Goal: Task Accomplishment & Management: Use online tool/utility

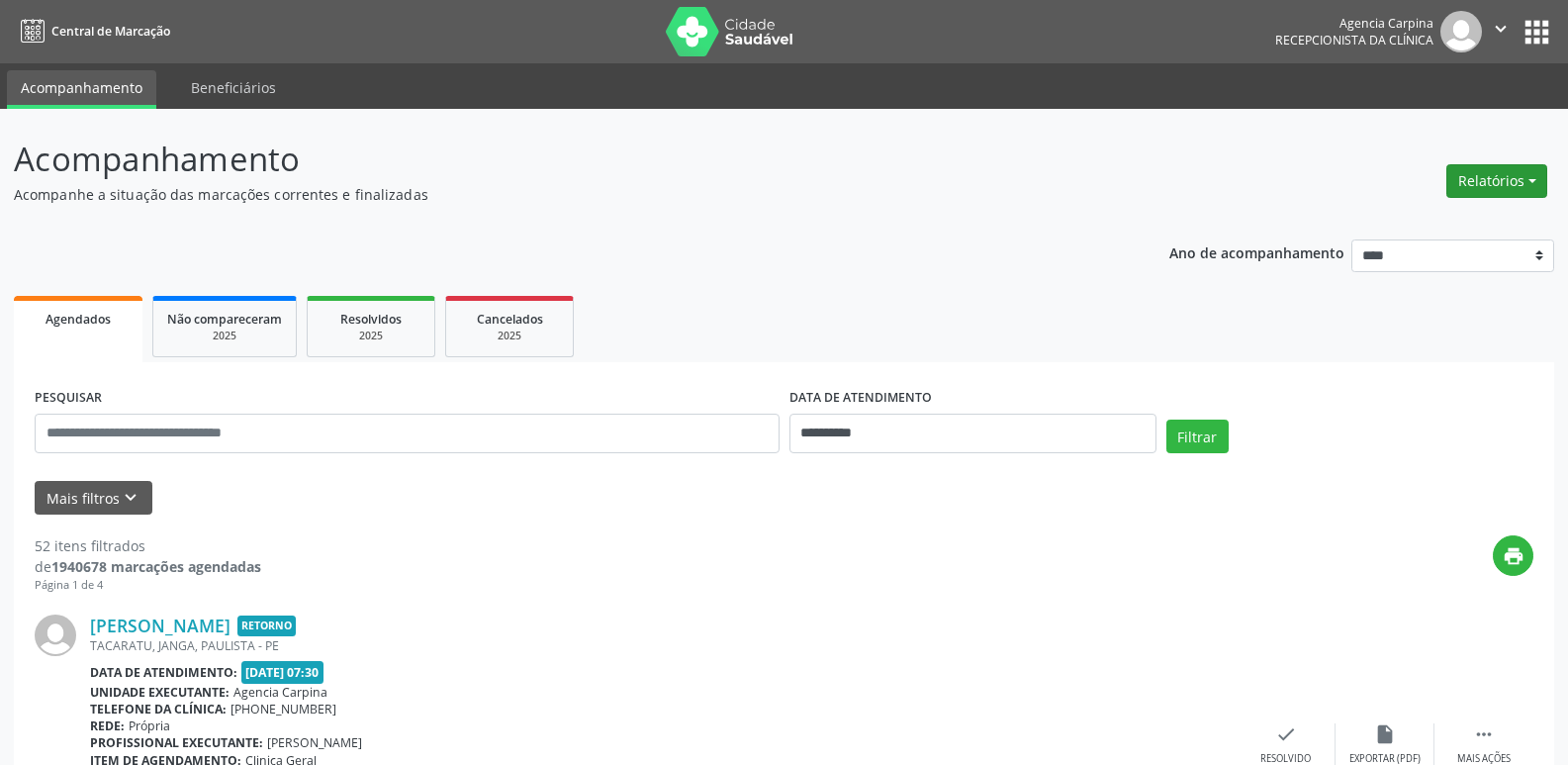
click at [1486, 174] on button "Relatórios" at bounding box center [1497, 181] width 101 height 34
click at [1449, 232] on link "Agendamentos" at bounding box center [1441, 224] width 213 height 28
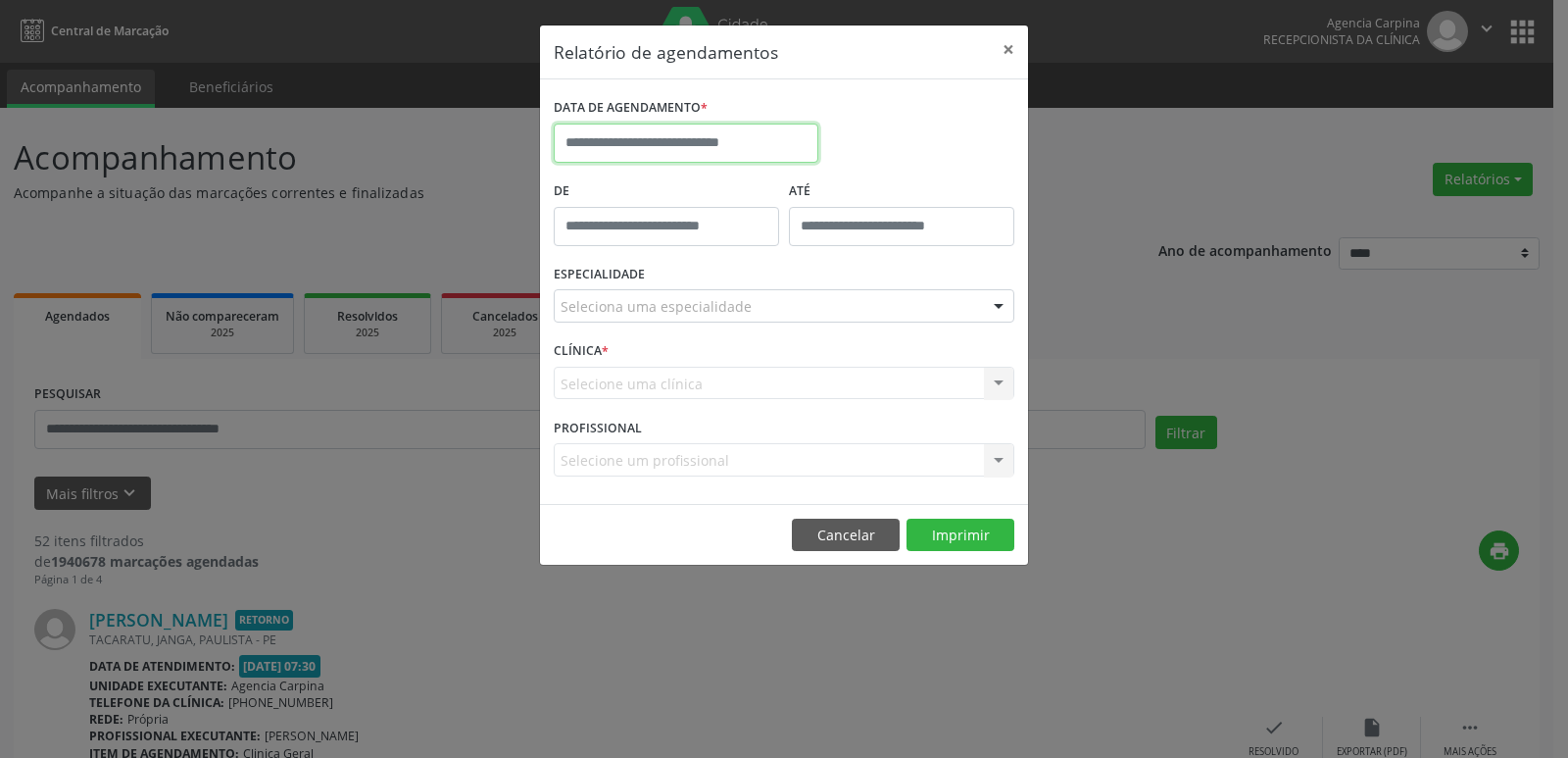
click at [662, 142] on input "text" at bounding box center [686, 143] width 265 height 39
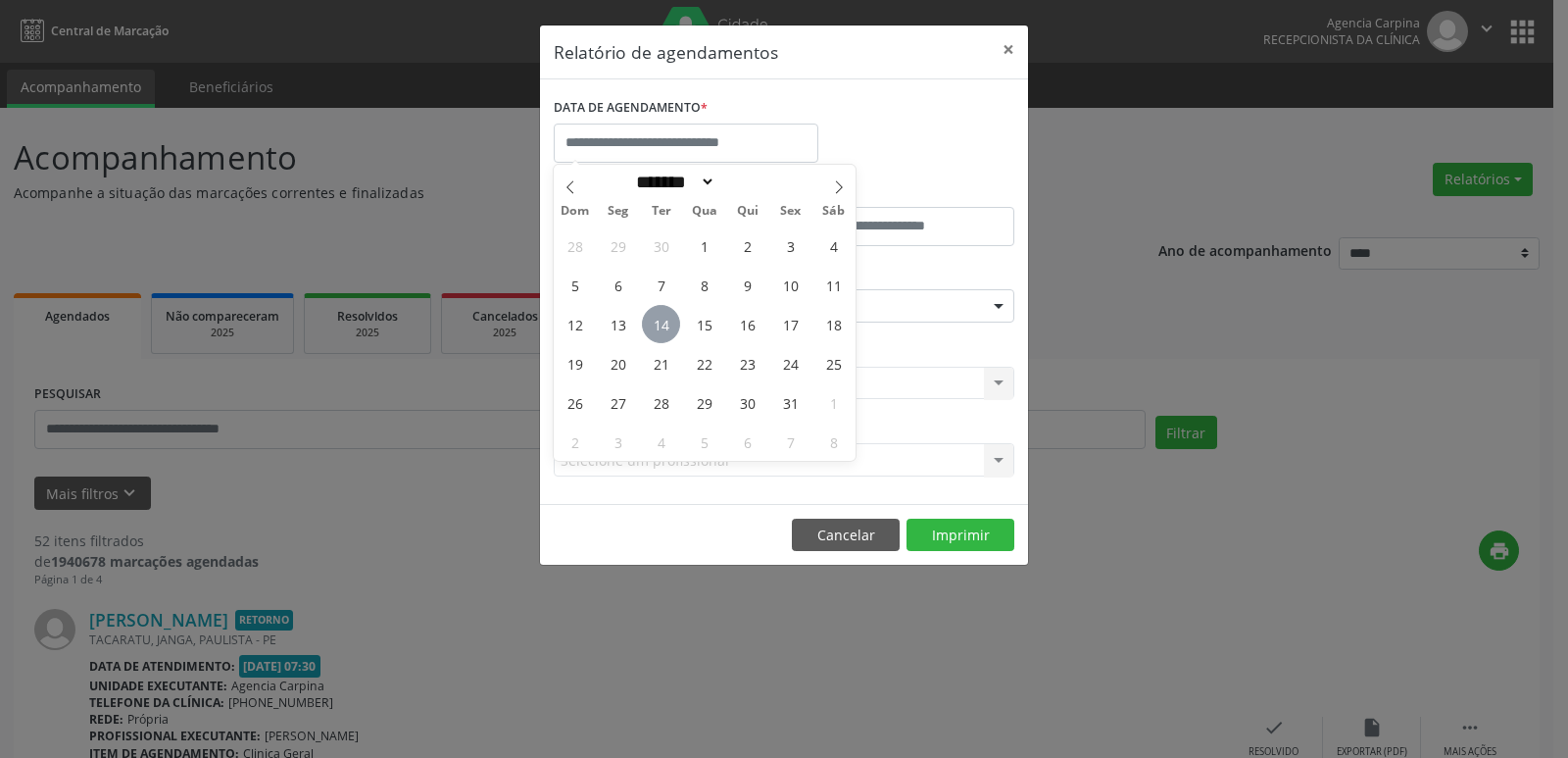
click at [653, 316] on span "14" at bounding box center [661, 324] width 38 height 38
type input "**********"
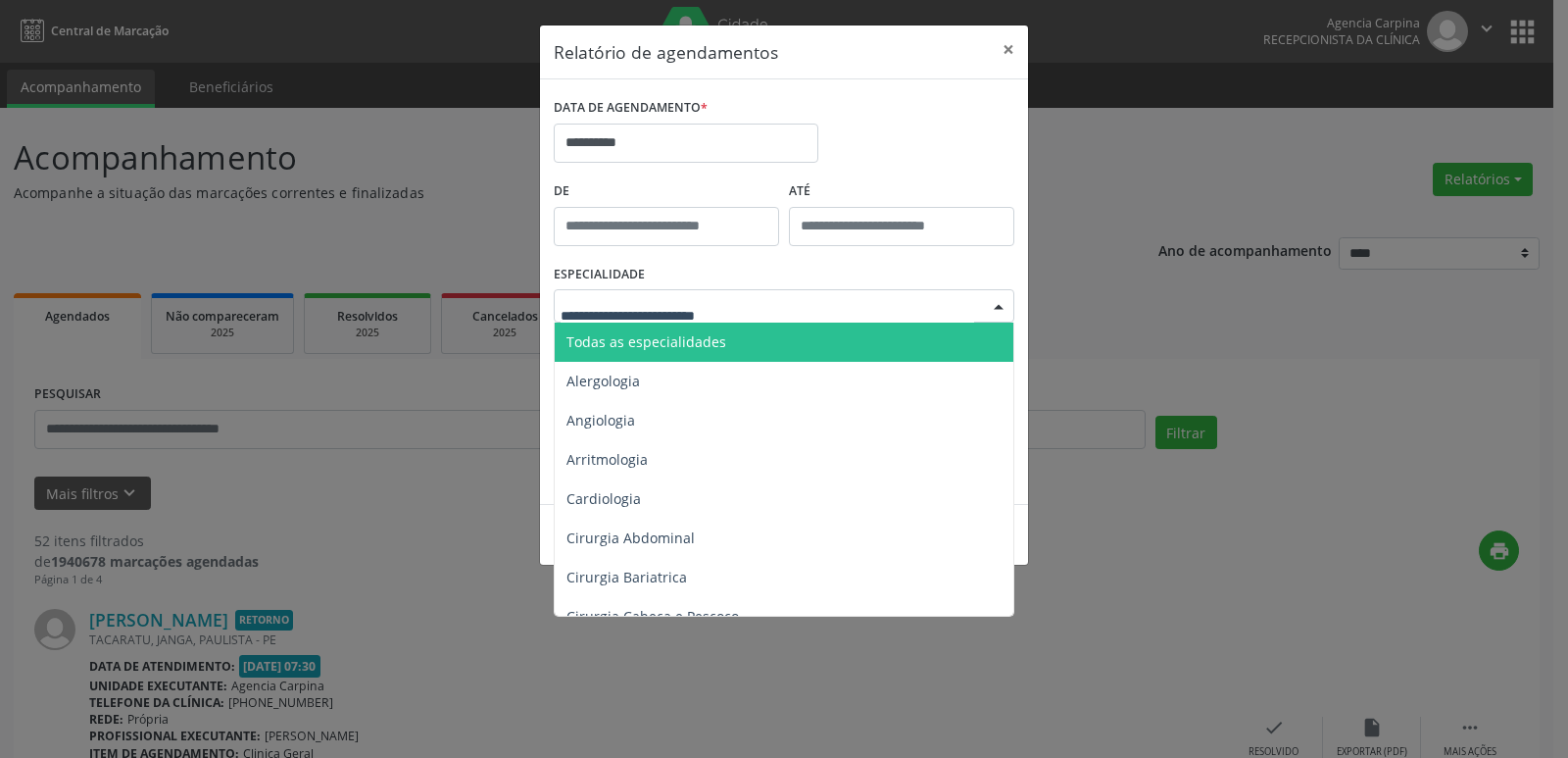
click at [713, 340] on span "Todas as especialidades" at bounding box center [646, 341] width 160 height 19
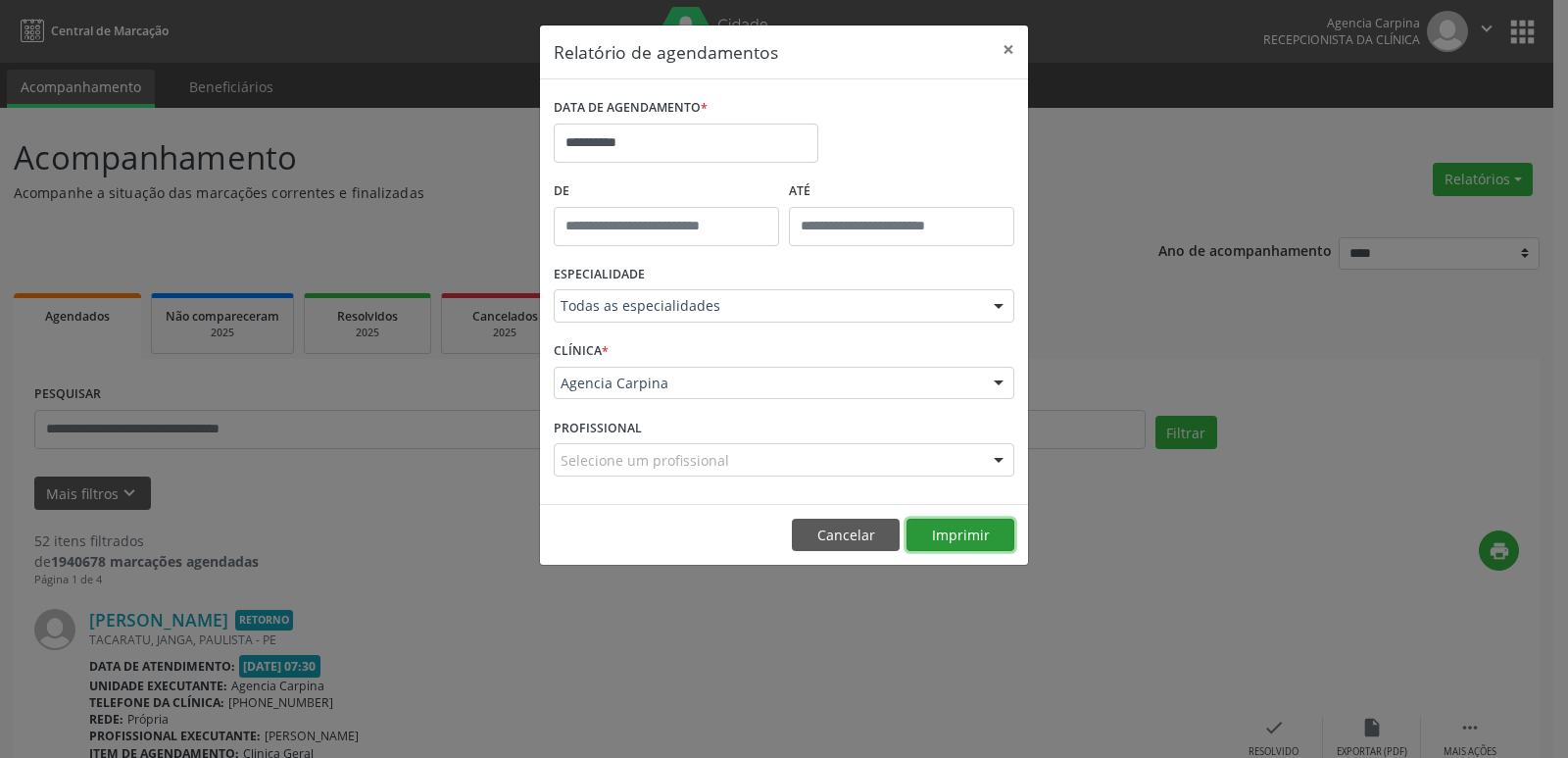
click at [981, 541] on button "Imprimir" at bounding box center [960, 535] width 108 height 33
click at [674, 156] on input "**********" at bounding box center [686, 143] width 265 height 39
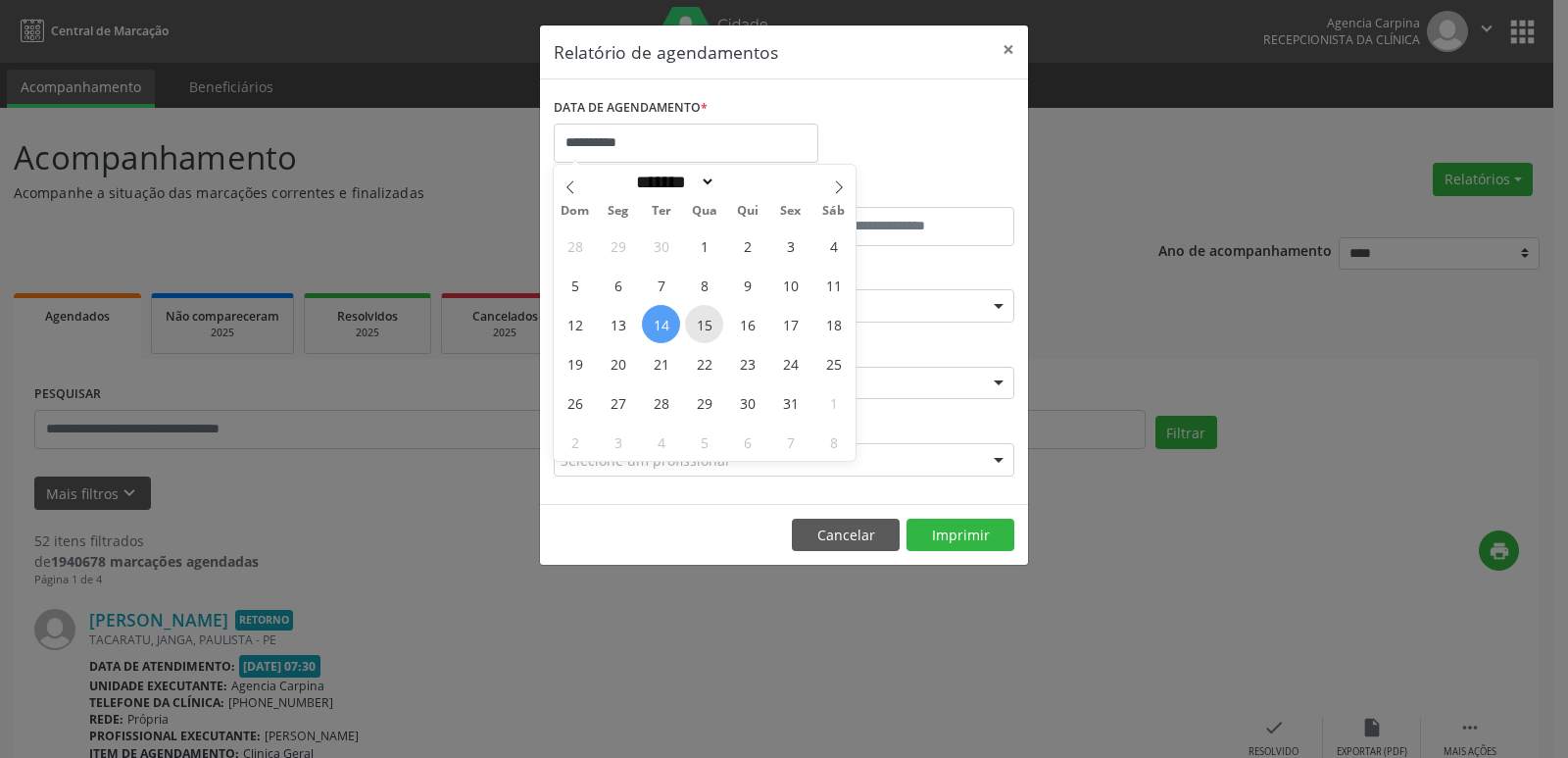
click at [693, 322] on span "15" at bounding box center [704, 324] width 38 height 38
type input "**********"
click at [693, 322] on span "15" at bounding box center [704, 324] width 38 height 38
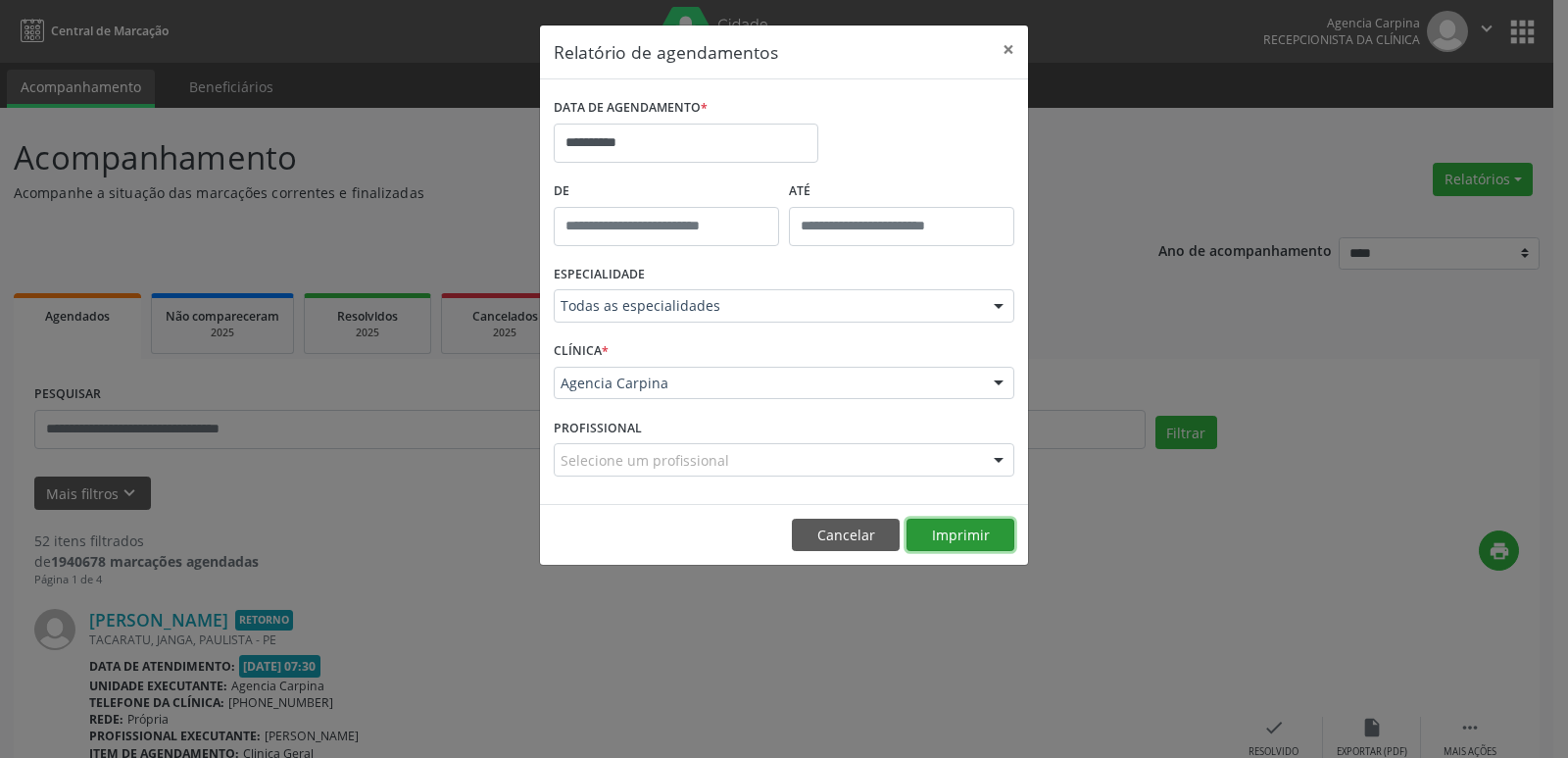
click at [953, 526] on button "Imprimir" at bounding box center [960, 535] width 108 height 33
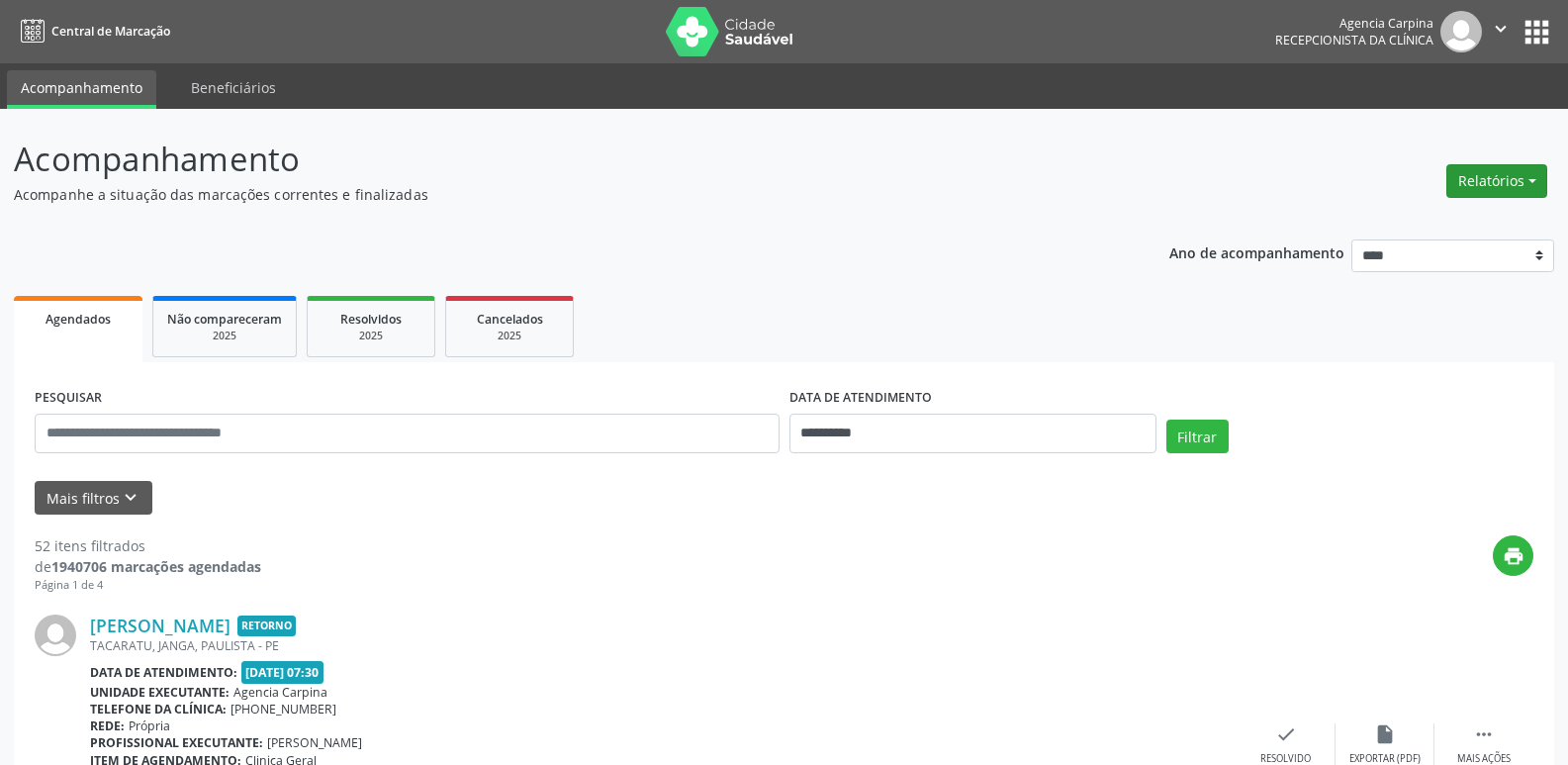
click at [1530, 179] on button "Relatórios" at bounding box center [1497, 181] width 101 height 34
click at [1443, 226] on link "Agendamentos" at bounding box center [1441, 224] width 213 height 28
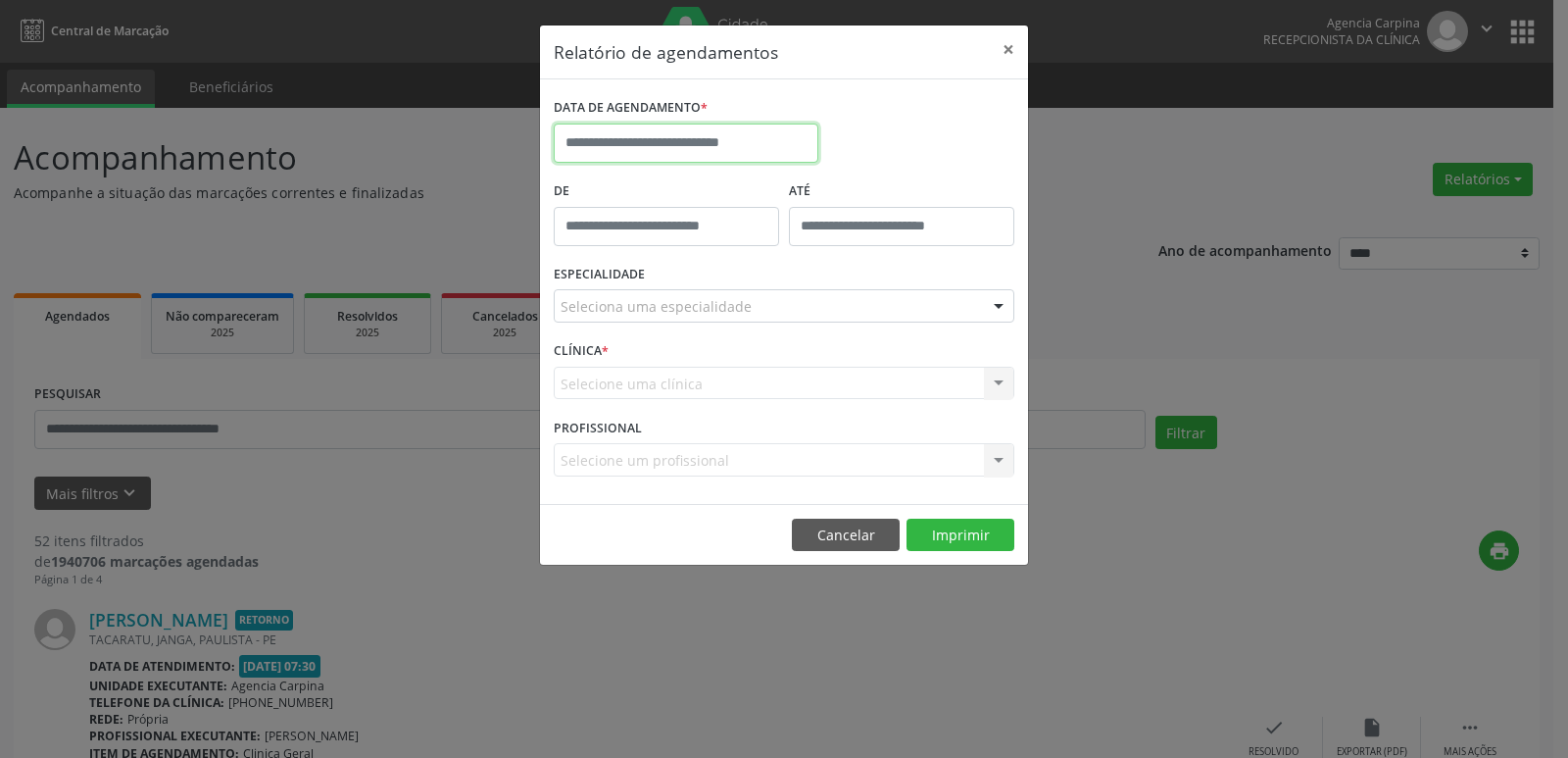
click at [712, 140] on input "text" at bounding box center [686, 143] width 265 height 39
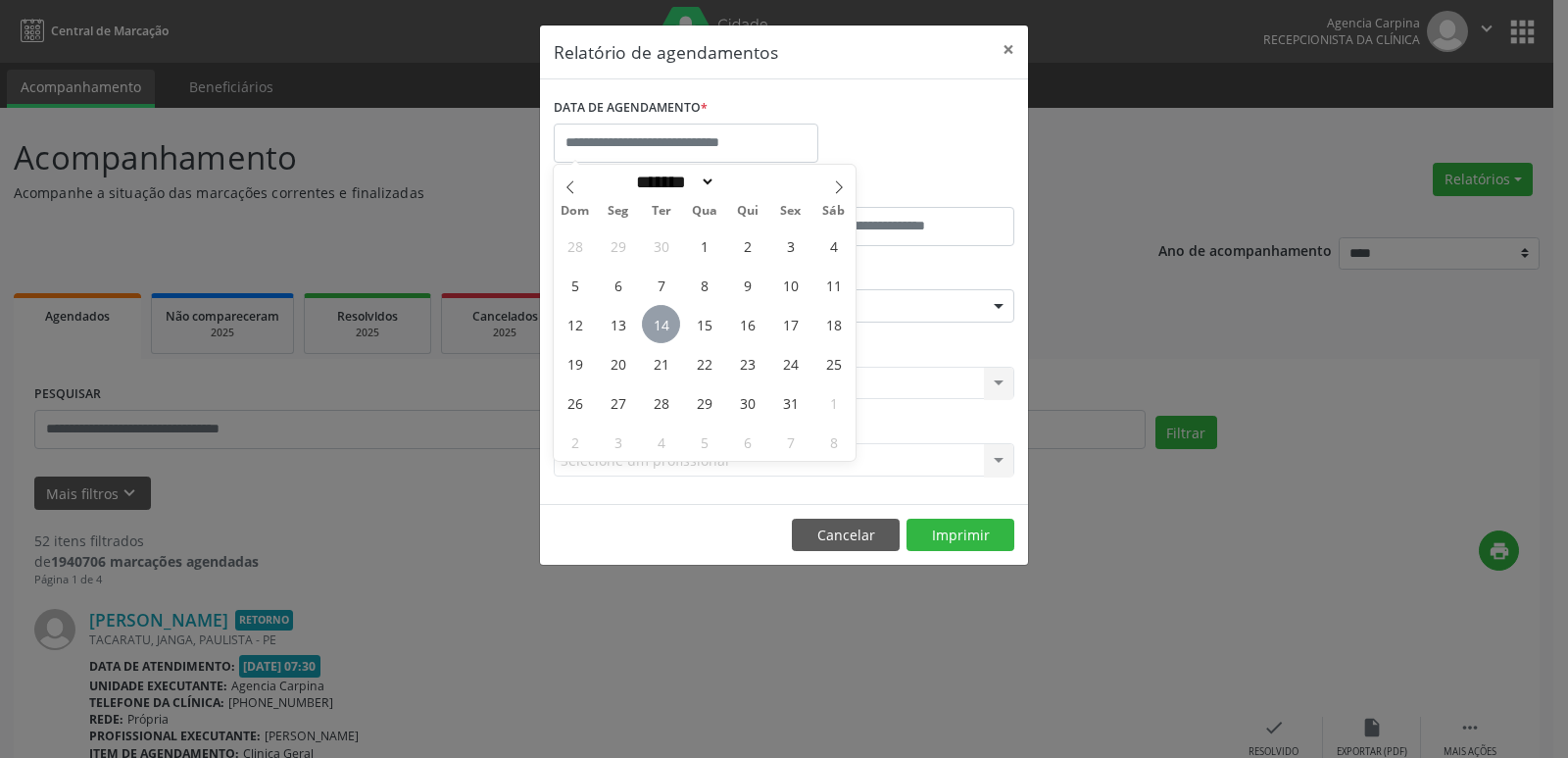
click at [656, 332] on span "14" at bounding box center [661, 324] width 38 height 38
type input "**********"
click at [656, 332] on span "14" at bounding box center [661, 324] width 38 height 38
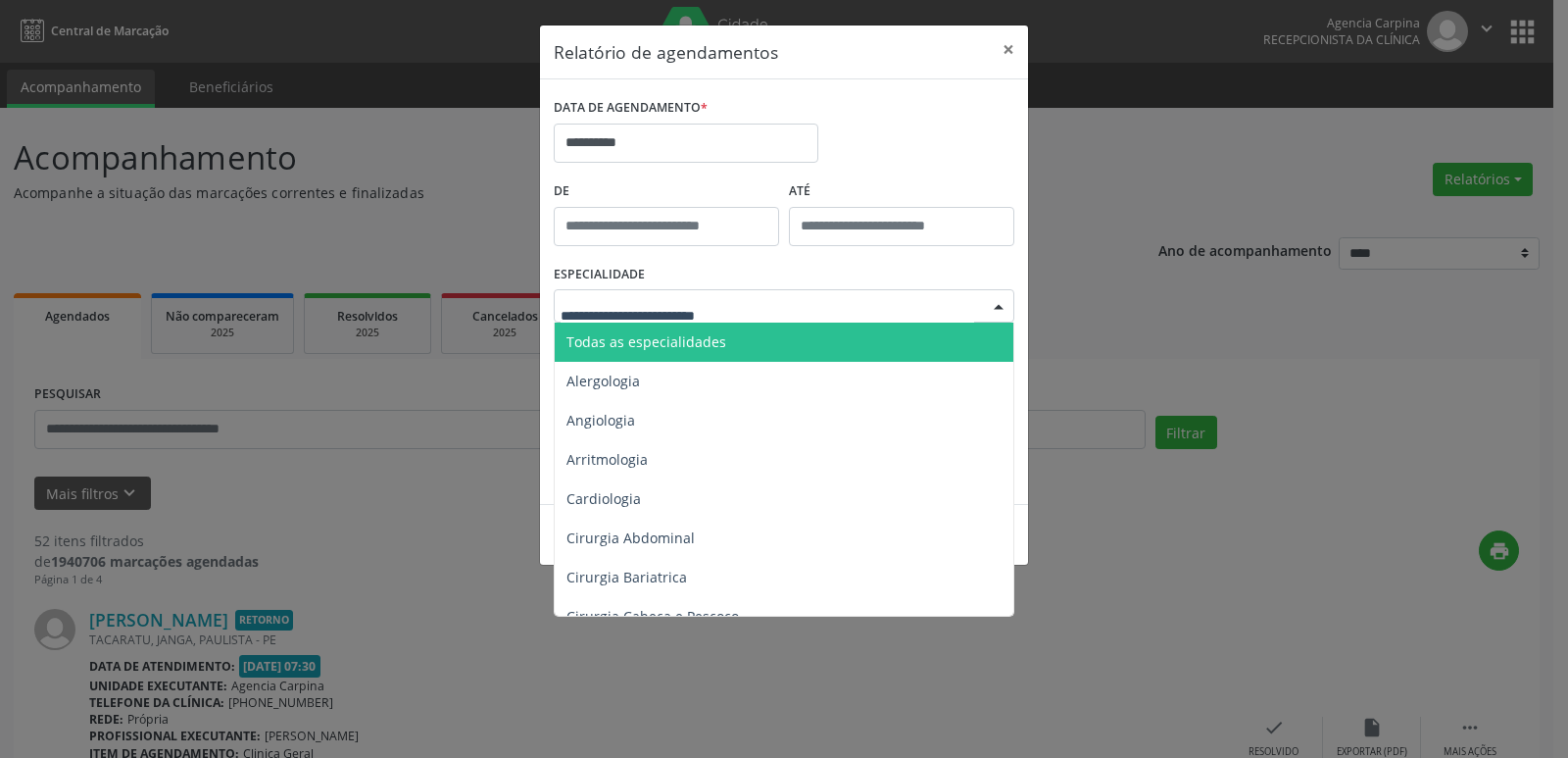
click at [1000, 300] on div at bounding box center [998, 307] width 29 height 33
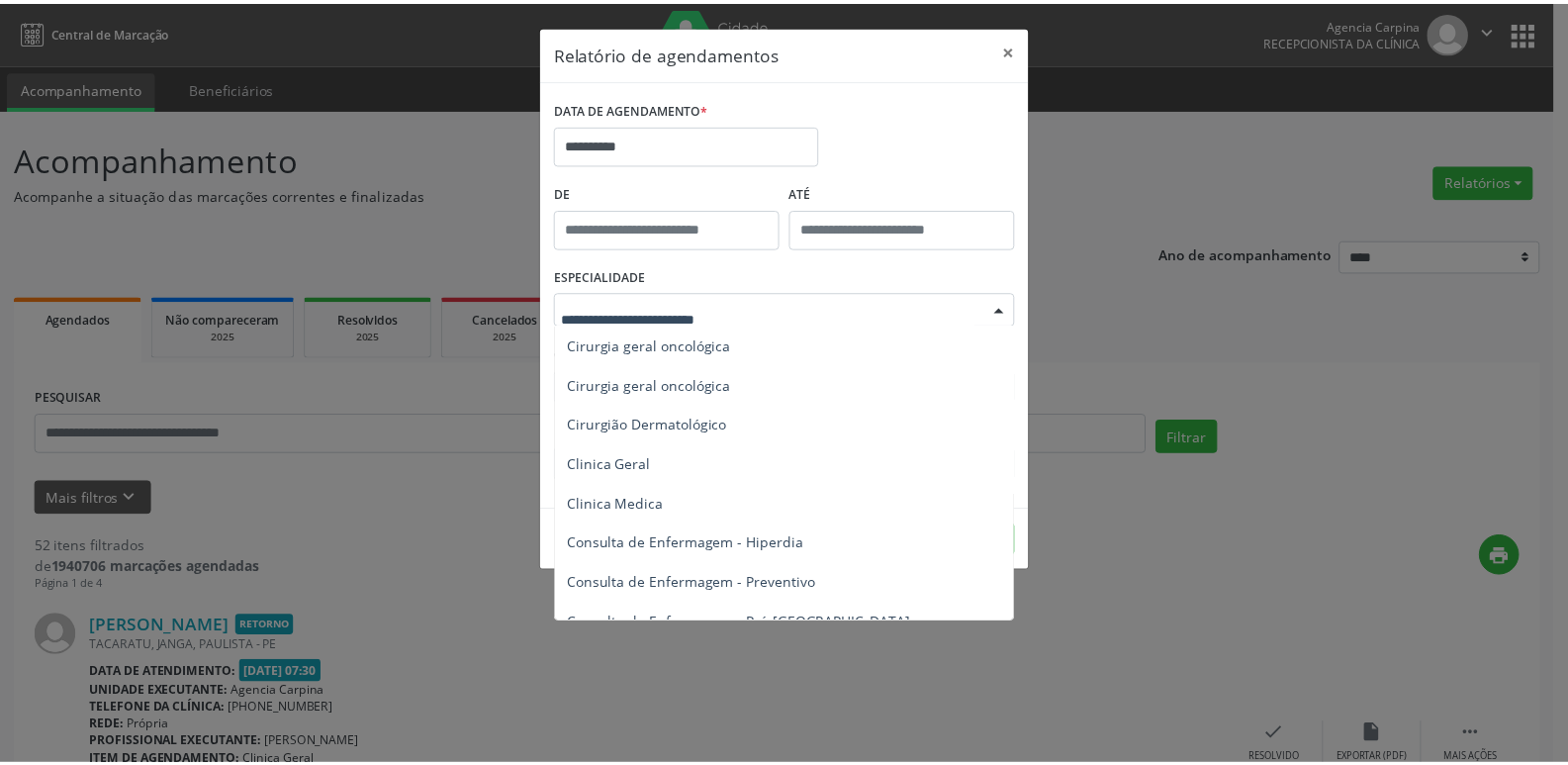
scroll to position [693, 0]
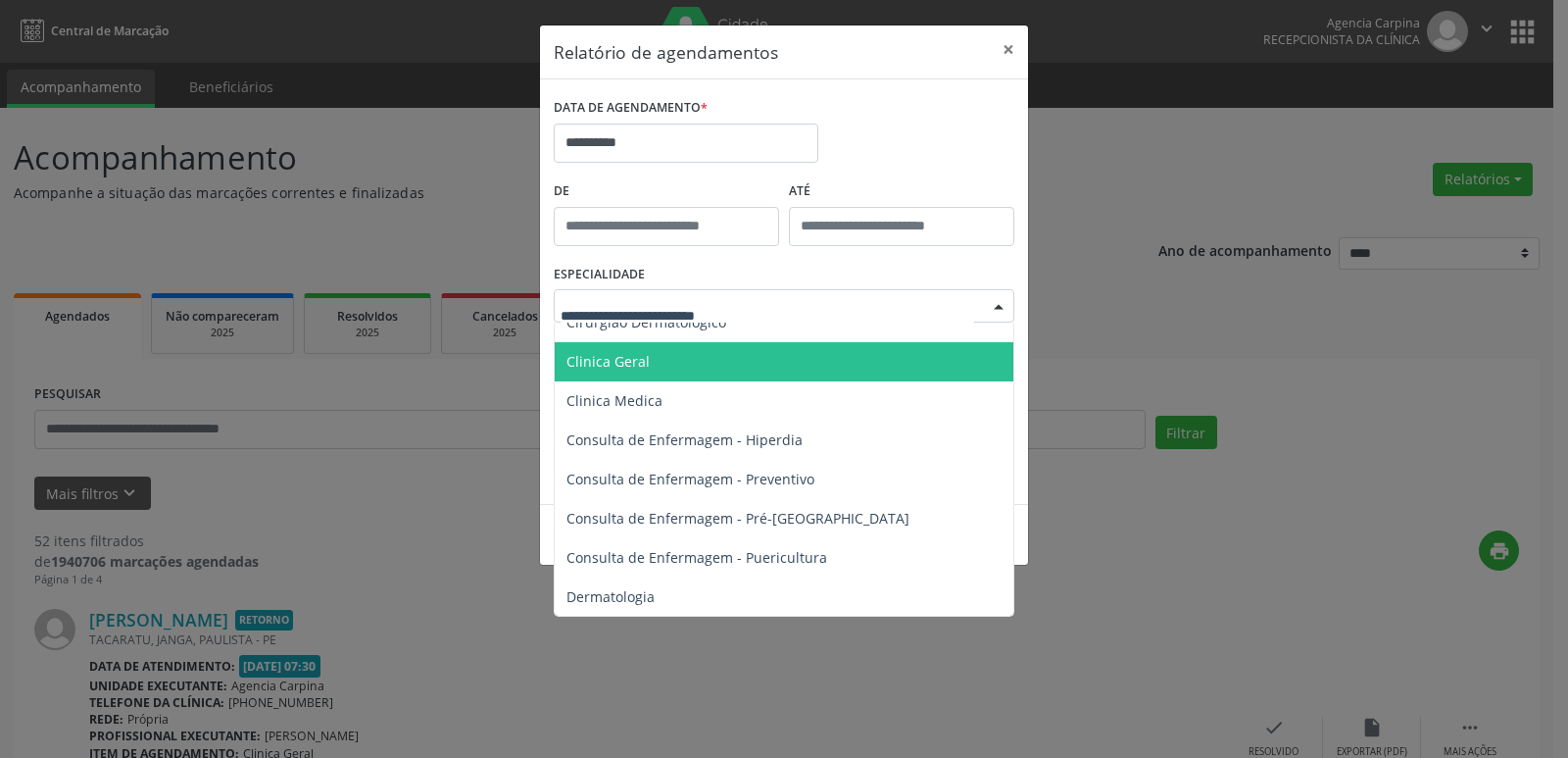
click at [782, 367] on span "Clinica Geral" at bounding box center [785, 362] width 462 height 39
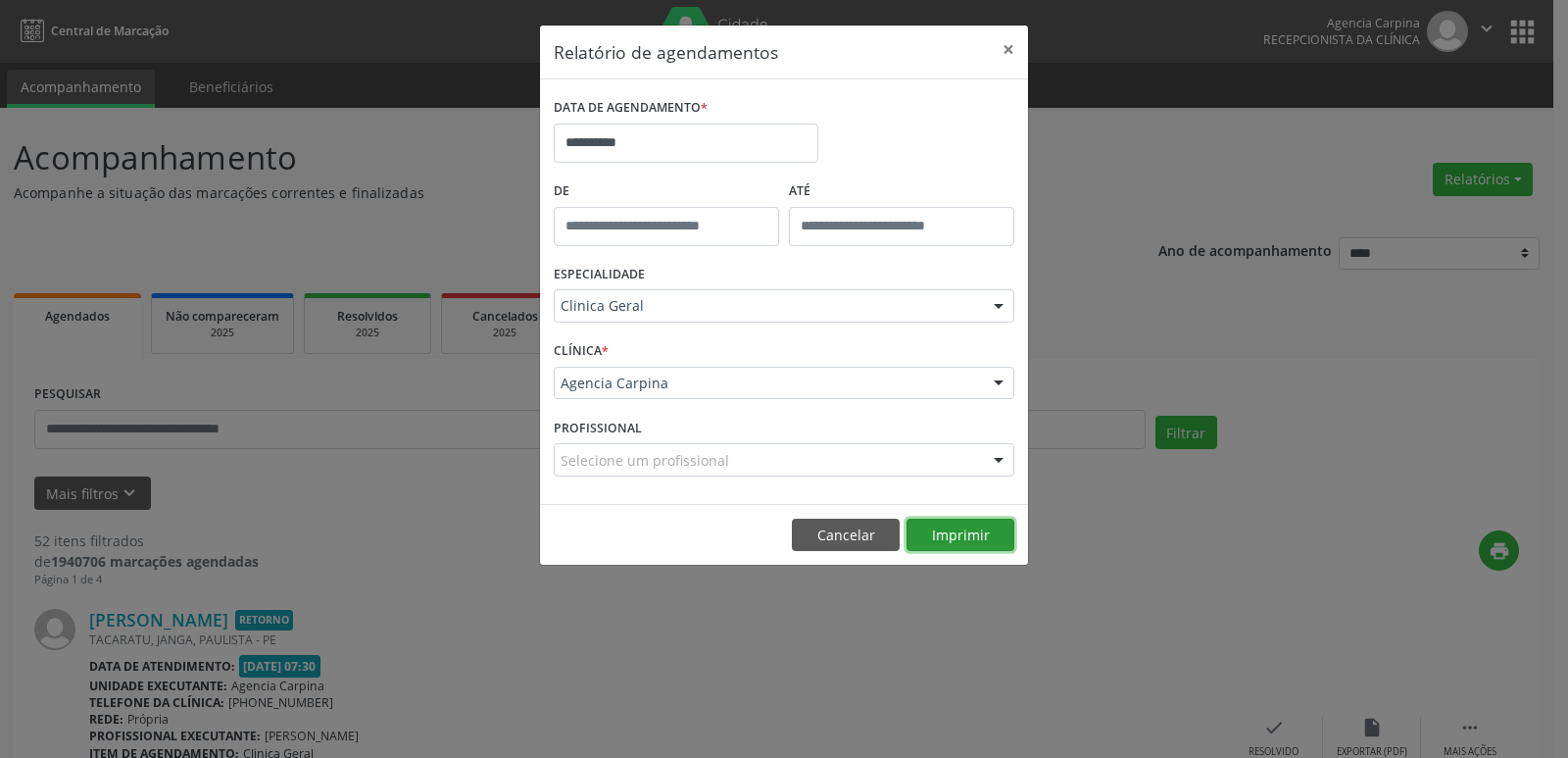
click at [982, 542] on button "Imprimir" at bounding box center [960, 535] width 108 height 33
click at [1005, 49] on button "×" at bounding box center [1008, 49] width 39 height 48
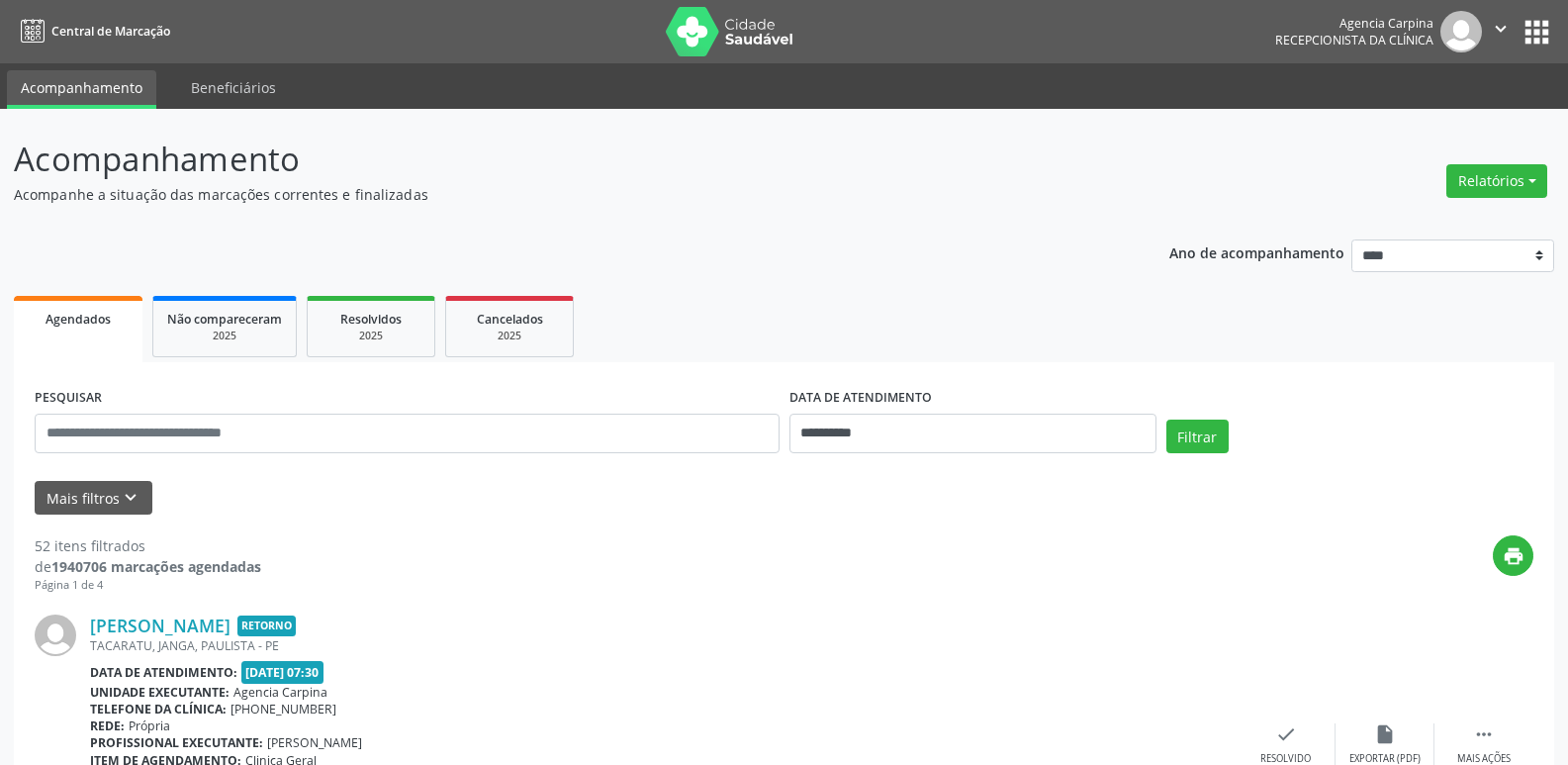
click at [1505, 21] on icon "" at bounding box center [1501, 29] width 22 height 22
click at [1427, 119] on link "Sair" at bounding box center [1450, 121] width 137 height 28
